Goal: Task Accomplishment & Management: Manage account settings

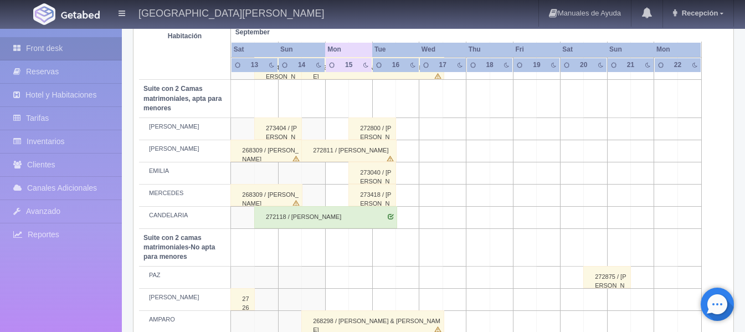
scroll to position [763, 0]
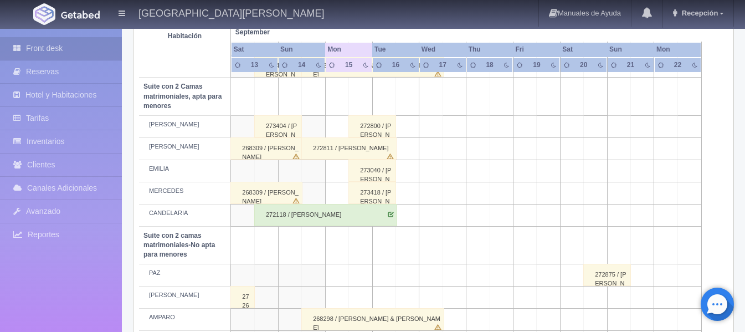
click at [366, 199] on div "273418 / [PERSON_NAME]" at bounding box center [373, 193] width 48 height 22
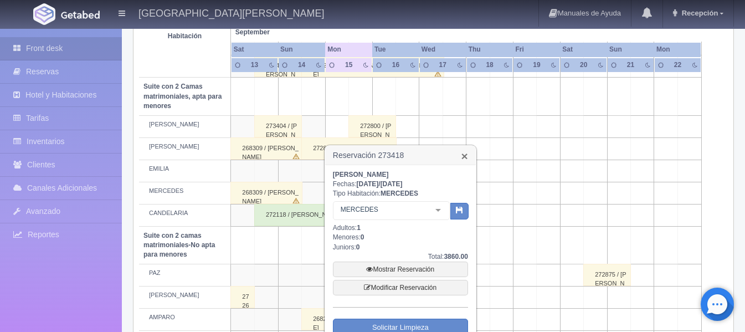
click at [466, 153] on link "×" at bounding box center [465, 156] width 7 height 12
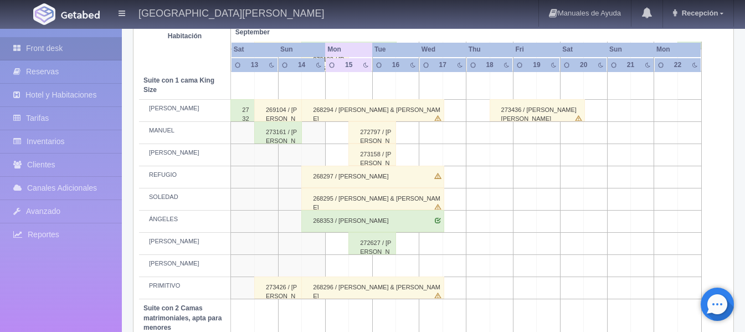
scroll to position [486, 0]
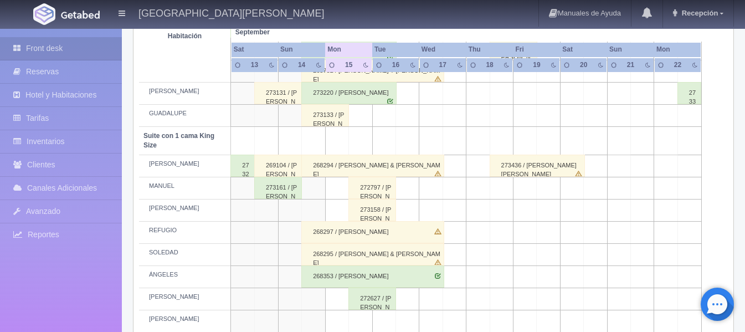
click at [387, 191] on div "272797 / [PERSON_NAME]" at bounding box center [373, 188] width 48 height 22
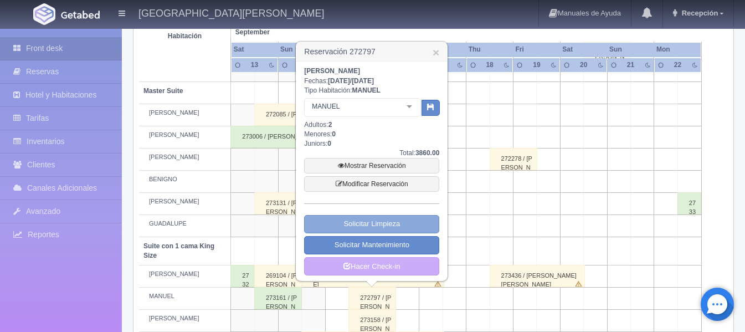
scroll to position [375, 0]
click at [439, 54] on link "×" at bounding box center [436, 53] width 7 height 12
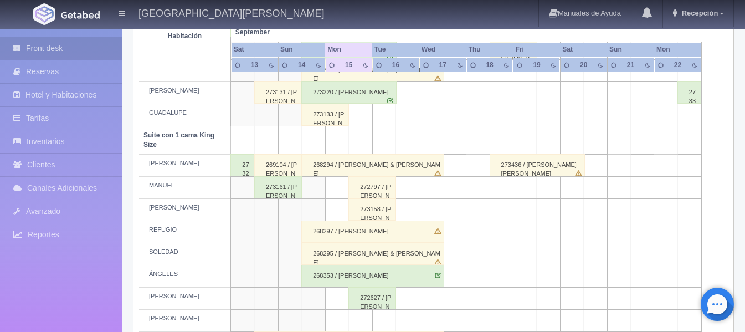
scroll to position [486, 0]
click at [369, 234] on div "268297 / ADRIAN MOELLER" at bounding box center [372, 232] width 143 height 22
click at [428, 231] on div "268297 / ADRIAN MOELLER" at bounding box center [372, 232] width 143 height 22
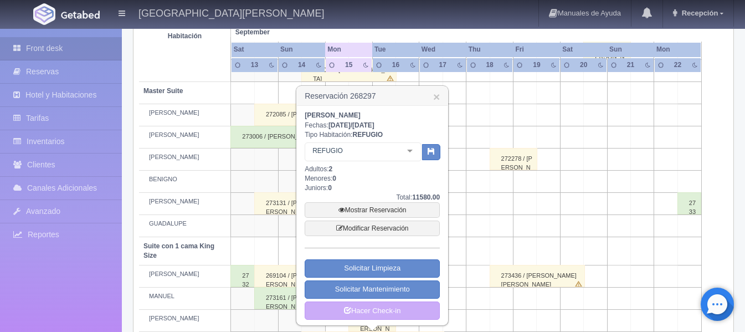
scroll to position [375, 0]
click at [388, 287] on link "Solicitar Mantenimiento" at bounding box center [372, 290] width 135 height 18
select select "Mantenimiento"
select select "1921_REFUGIO"
type input "2025-09-14"
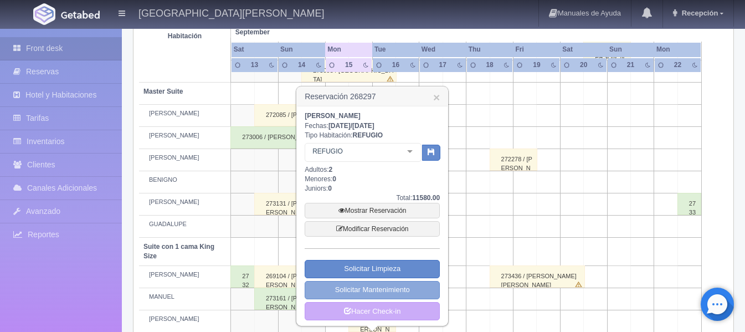
type input "2025-09-17"
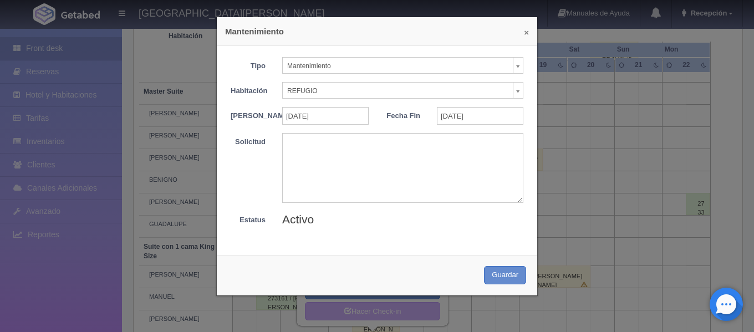
click at [524, 35] on button "×" at bounding box center [526, 32] width 5 height 8
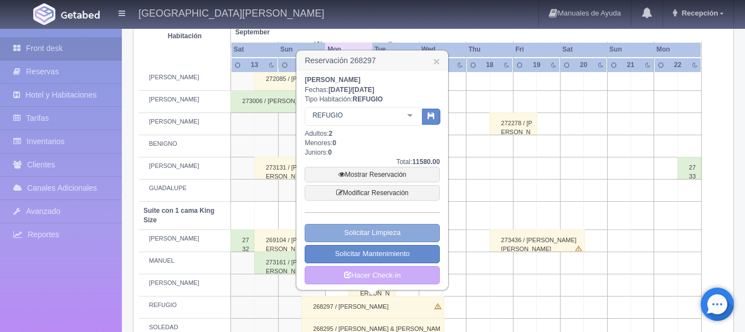
scroll to position [431, 0]
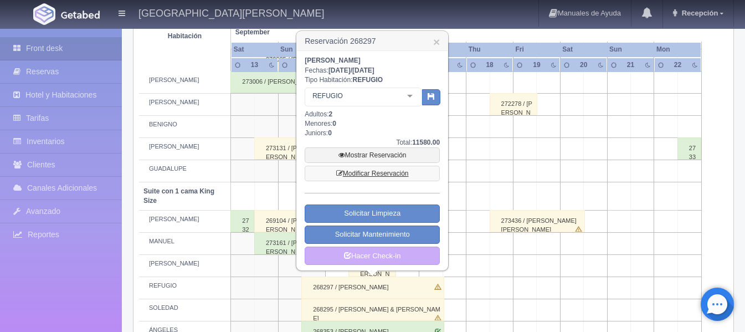
click at [390, 172] on link "Modificar Reservación" at bounding box center [372, 174] width 135 height 16
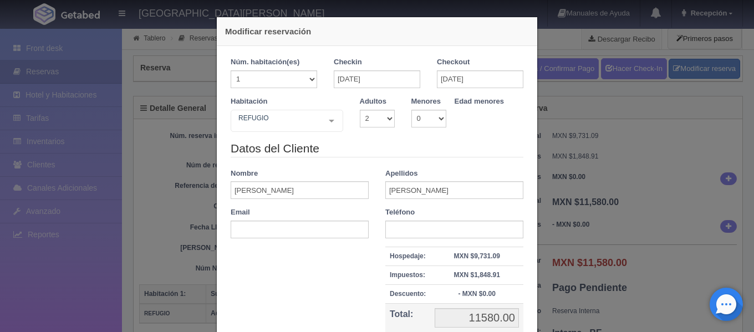
select select "2"
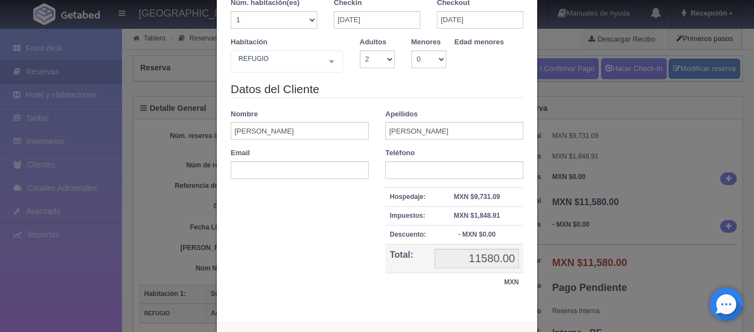
scroll to position [108, 0]
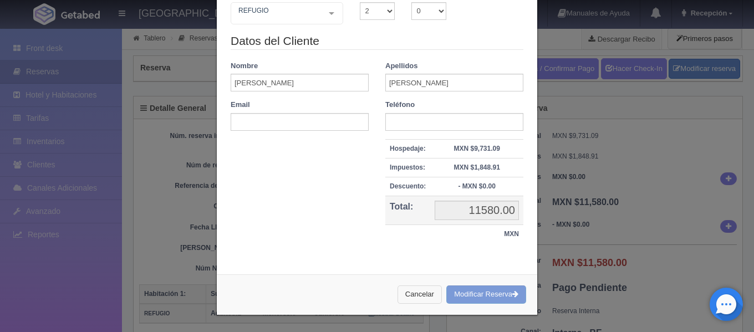
click at [421, 292] on button "Cancelar" at bounding box center [419, 294] width 44 height 18
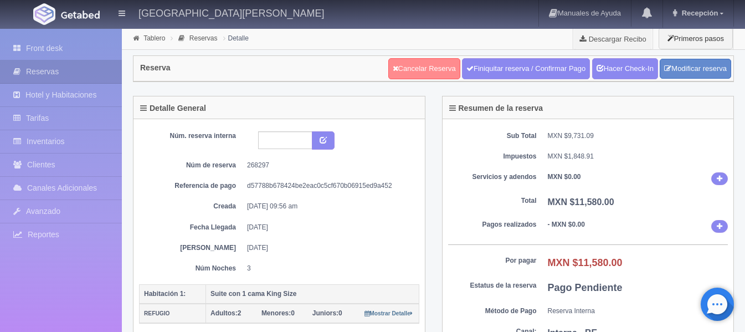
click at [427, 70] on link "Cancelar Reserva" at bounding box center [425, 68] width 72 height 21
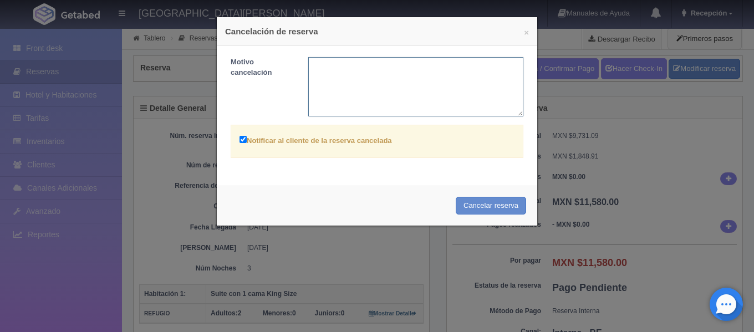
click at [313, 68] on textarea at bounding box center [416, 86] width 216 height 59
type textarea "C"
type textarea "Se unió a otra habitación"
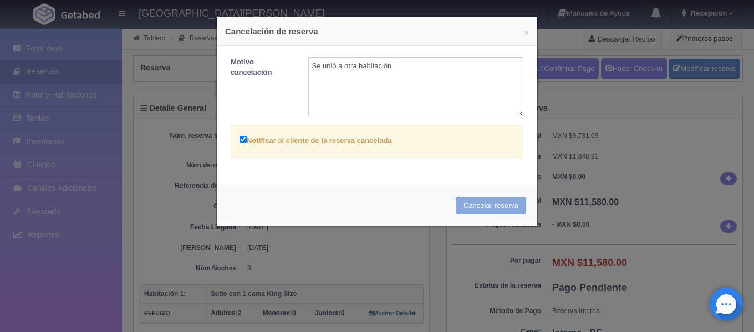
click at [459, 203] on button "Cancelar reserva" at bounding box center [491, 206] width 70 height 18
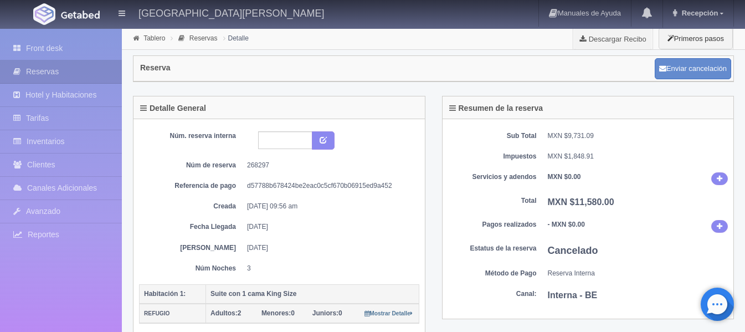
click at [48, 35] on div "Front desk Reservas Hotel y Habitaciones Tarifas Inventarios Clientes Canales A…" at bounding box center [61, 195] width 122 height 332
click at [43, 45] on link "Front desk" at bounding box center [61, 48] width 122 height 23
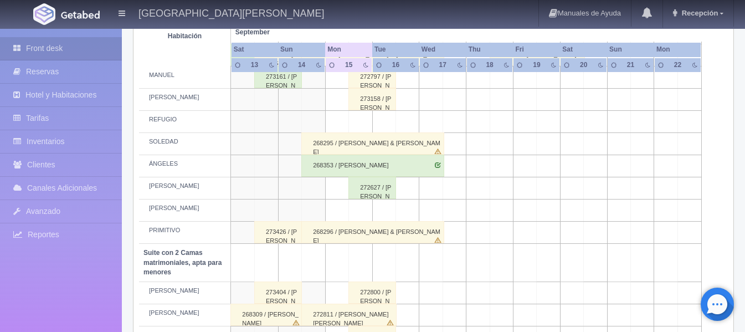
scroll to position [541, 0]
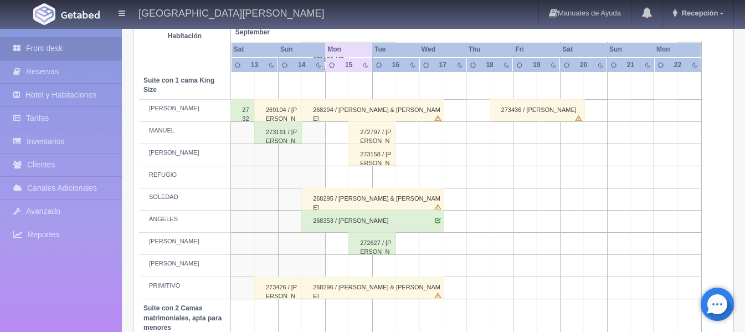
click at [367, 137] on div "272797 / [PERSON_NAME]" at bounding box center [373, 132] width 48 height 22
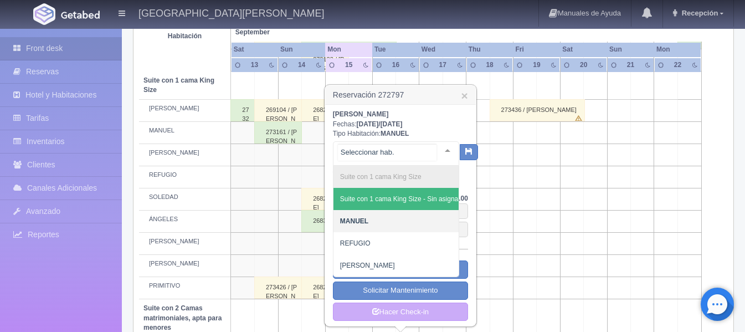
click at [441, 152] on div at bounding box center [448, 150] width 22 height 17
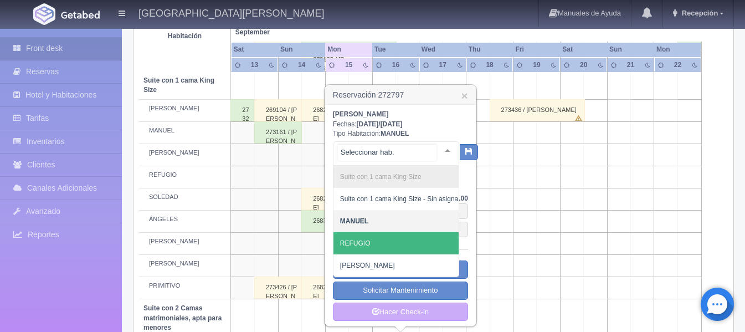
click at [369, 238] on span "REFUGIO" at bounding box center [401, 243] width 134 height 22
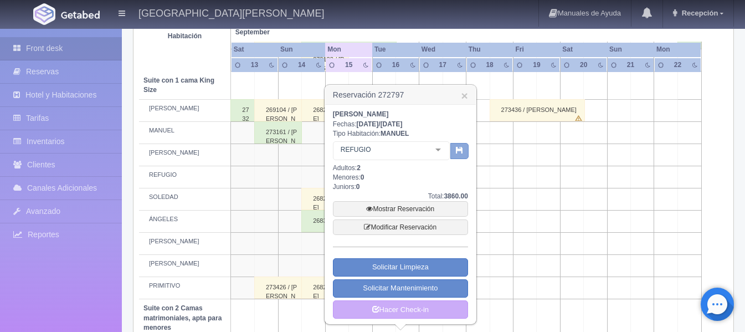
click at [462, 151] on icon "button" at bounding box center [459, 149] width 7 height 7
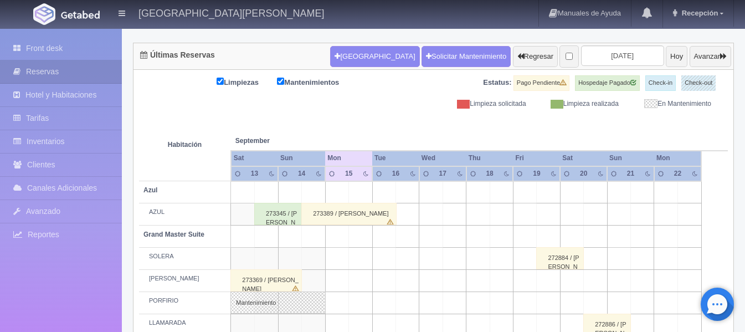
scroll to position [98, 0]
